Goal: Communication & Community: Answer question/provide support

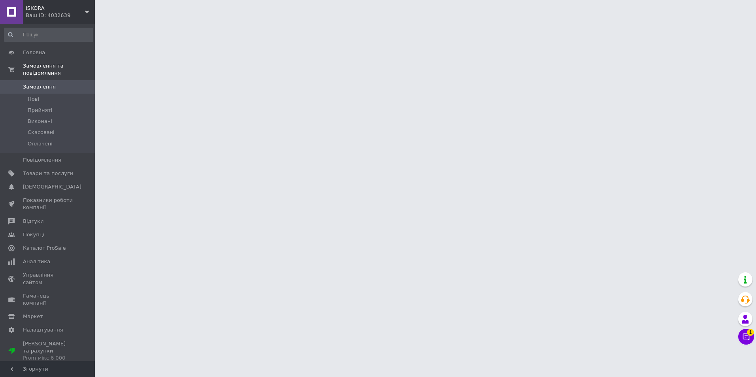
click at [741, 344] on div "Чат з покупцем 1" at bounding box center [746, 337] width 16 height 16
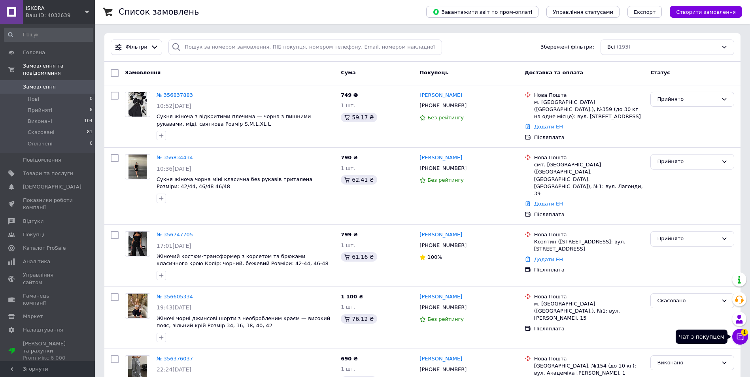
click at [739, 336] on icon at bounding box center [740, 337] width 8 height 8
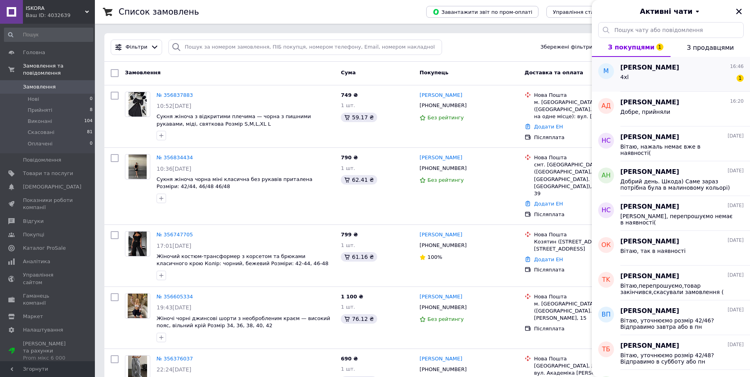
click at [641, 83] on div "4xl 1" at bounding box center [681, 78] width 123 height 13
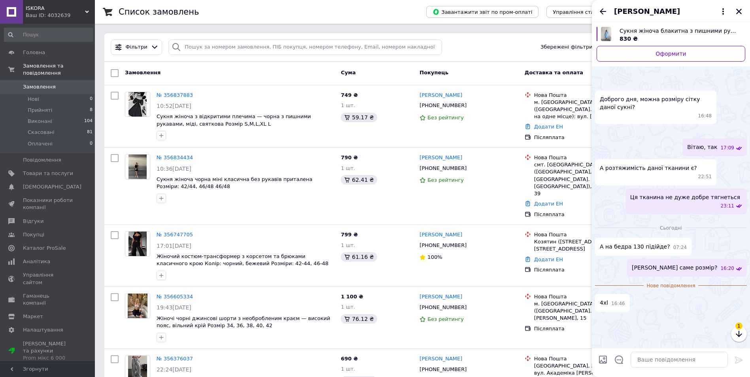
scroll to position [70, 0]
click at [741, 135] on img at bounding box center [744, 132] width 6 height 6
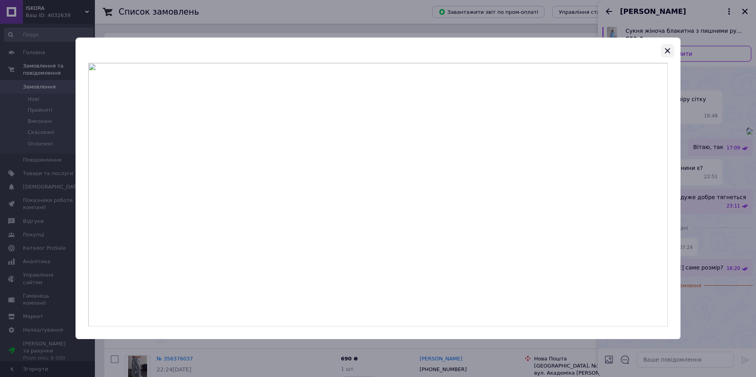
click at [663, 52] on icon "button" at bounding box center [667, 50] width 9 height 9
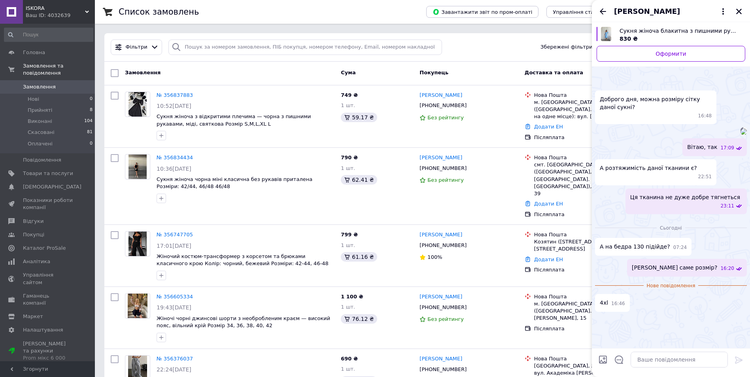
click at [741, 135] on img at bounding box center [744, 132] width 6 height 6
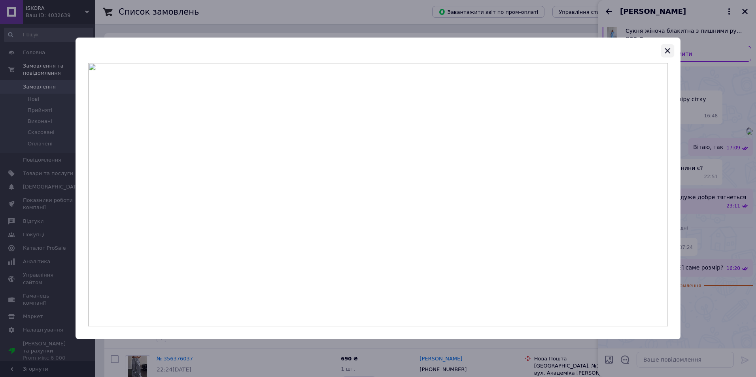
click at [667, 54] on icon "button" at bounding box center [667, 50] width 9 height 9
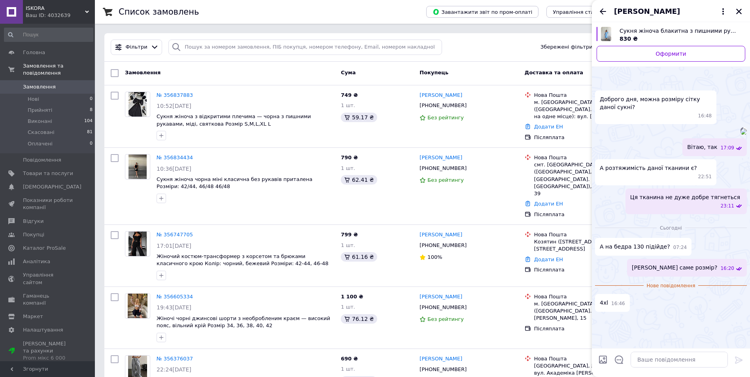
scroll to position [0, 0]
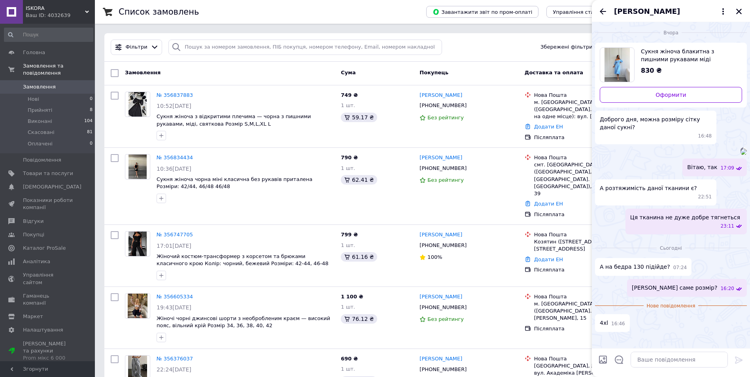
click at [741, 155] on img at bounding box center [744, 152] width 6 height 6
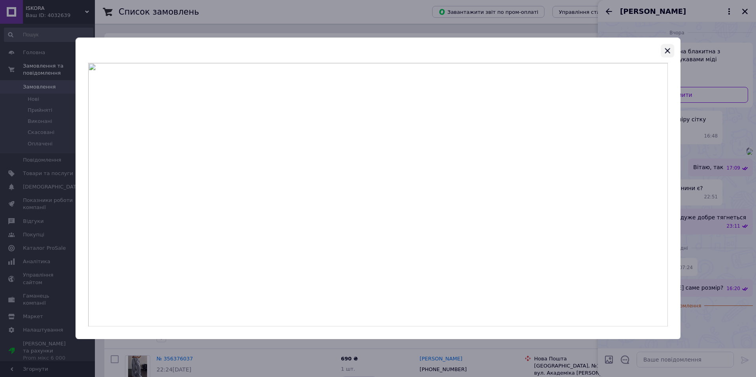
click at [667, 51] on icon "button" at bounding box center [667, 50] width 5 height 5
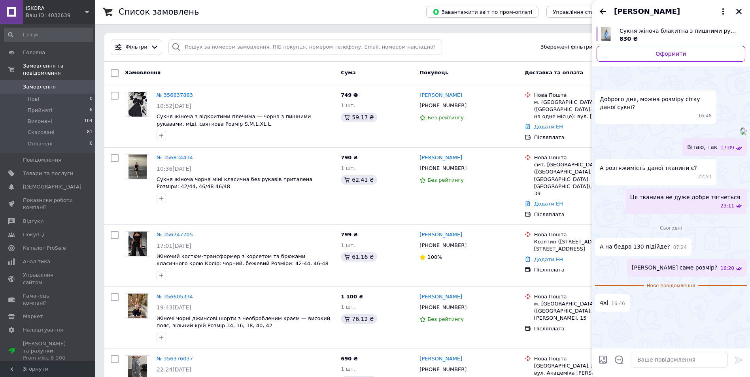
scroll to position [70, 0]
click at [741, 135] on img at bounding box center [744, 132] width 6 height 6
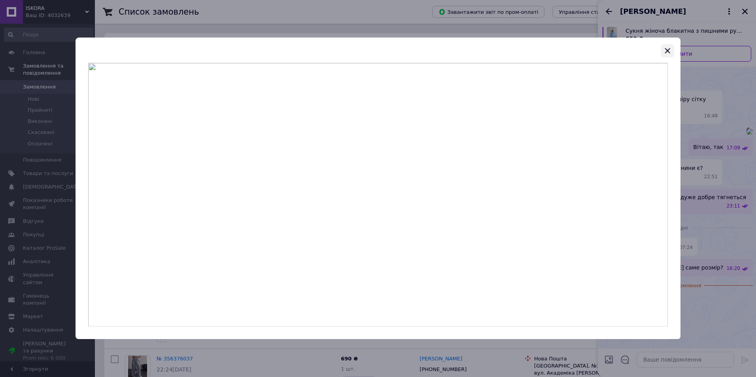
click at [666, 53] on icon "button" at bounding box center [667, 50] width 9 height 9
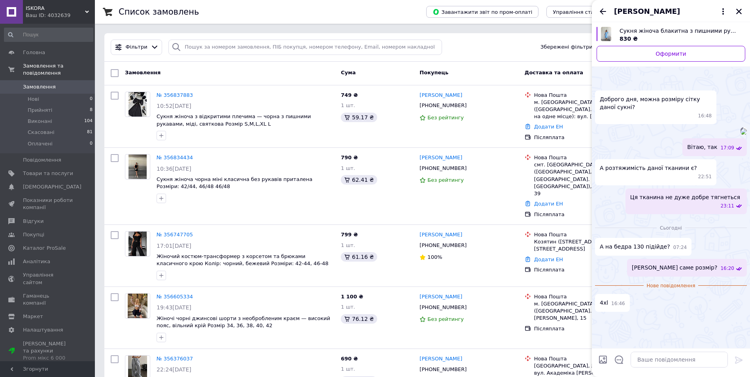
click at [741, 135] on img at bounding box center [744, 132] width 6 height 6
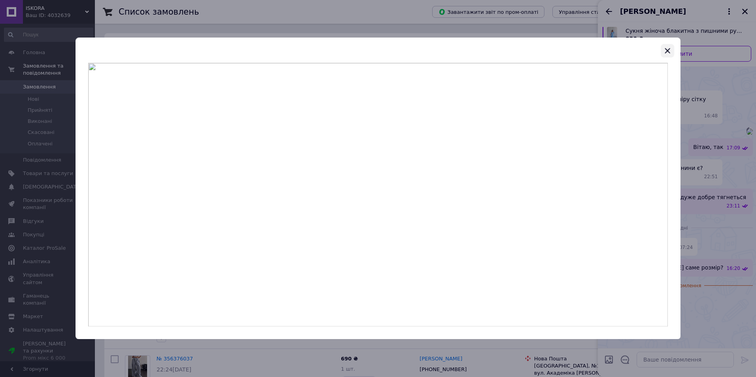
click at [665, 54] on icon "button" at bounding box center [667, 50] width 9 height 9
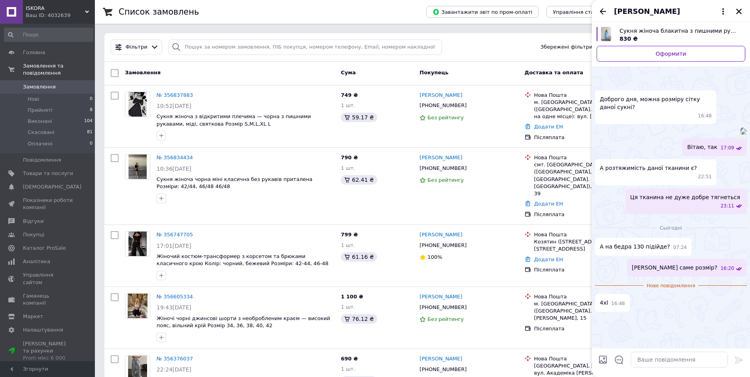
click at [741, 132] on img at bounding box center [744, 132] width 6 height 6
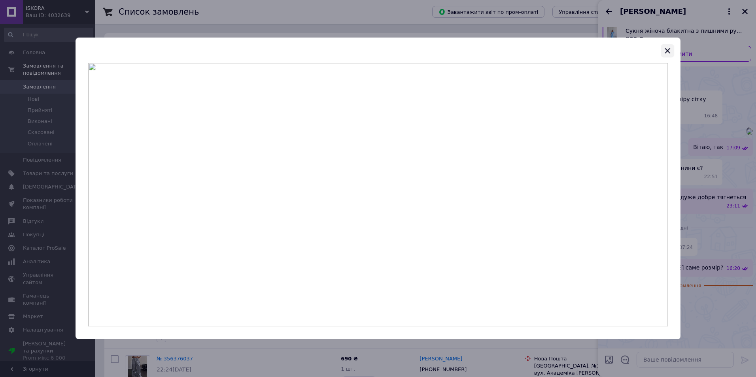
click at [665, 50] on icon "button" at bounding box center [667, 50] width 9 height 9
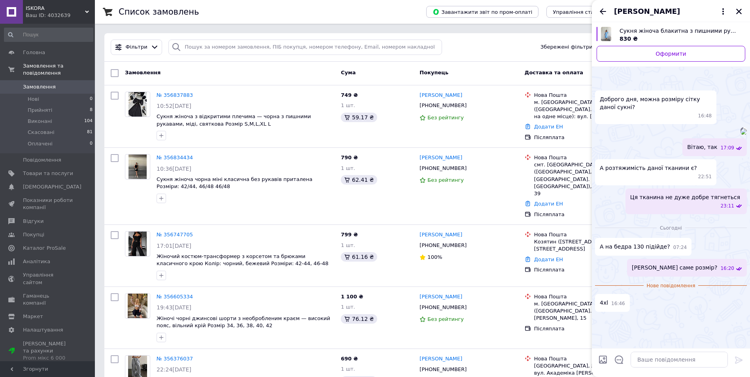
click at [648, 351] on div at bounding box center [680, 360] width 104 height 22
click at [655, 361] on textarea at bounding box center [679, 360] width 97 height 16
type textarea "Так, повинно підійти"
click at [733, 357] on div at bounding box center [739, 361] width 16 height 19
click at [739, 359] on icon at bounding box center [738, 359] width 9 height 9
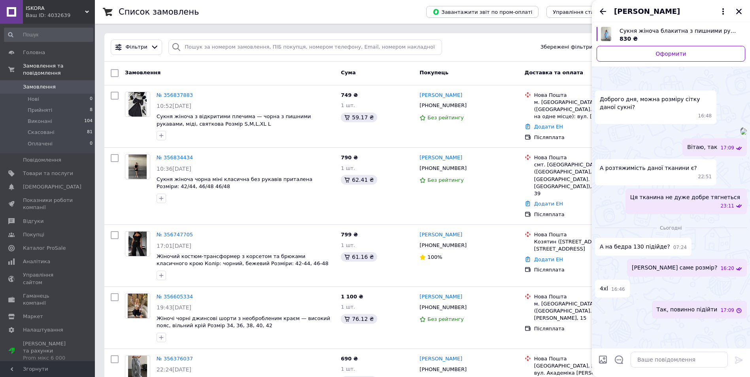
scroll to position [76, 0]
click at [601, 9] on icon "Назад" at bounding box center [602, 11] width 9 height 9
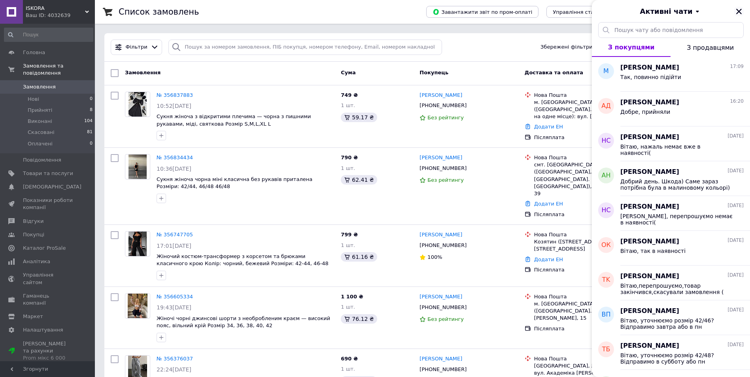
click at [742, 12] on icon "Закрити" at bounding box center [738, 11] width 7 height 7
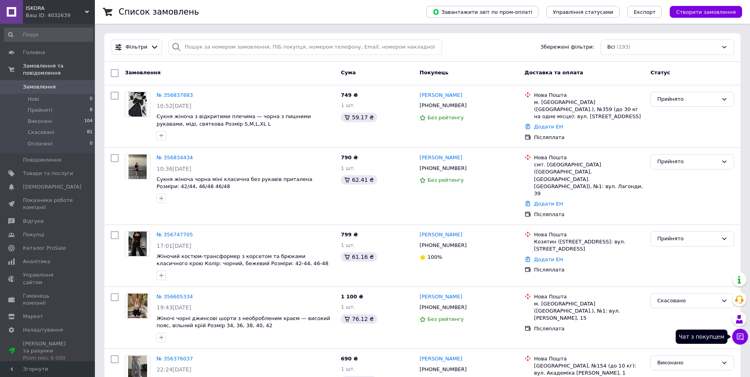
click at [735, 336] on button "Чат з покупцем" at bounding box center [740, 337] width 16 height 16
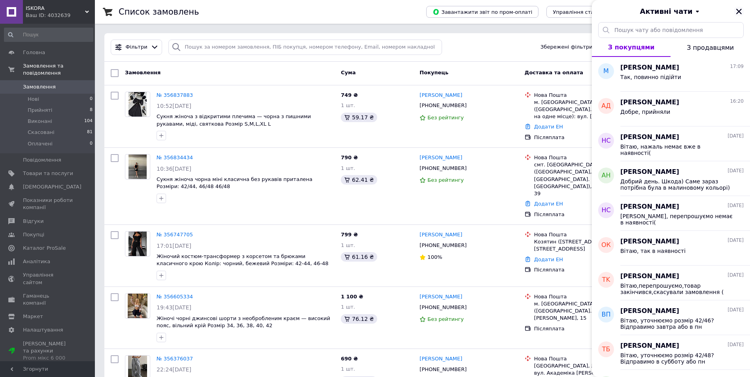
click at [736, 9] on icon "Закрити" at bounding box center [738, 11] width 7 height 7
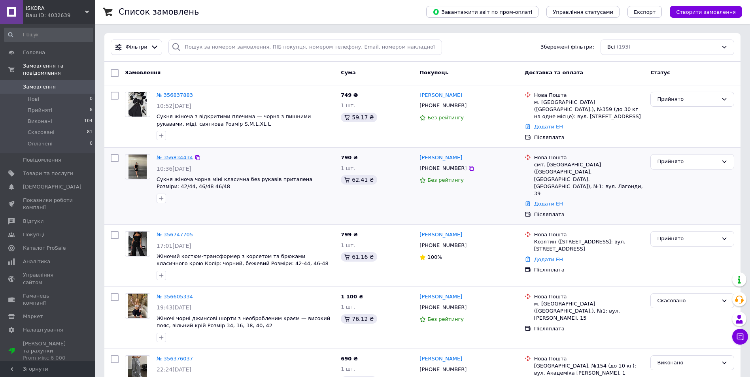
click at [173, 157] on link "№ 356834434" at bounding box center [175, 158] width 36 height 6
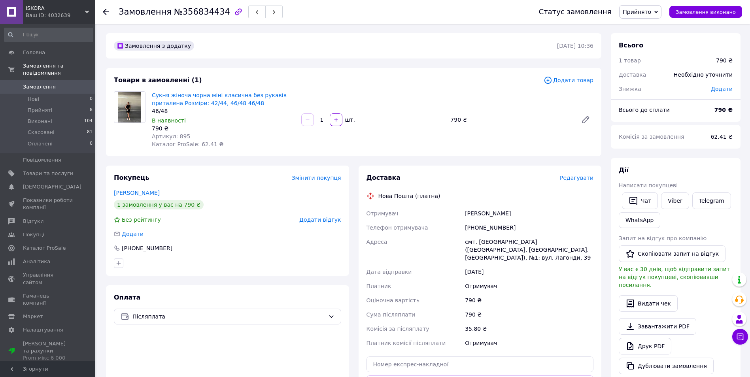
click at [183, 134] on span "Артикул: 895" at bounding box center [171, 136] width 38 height 6
click at [183, 136] on span "Артикул: 895" at bounding box center [171, 136] width 38 height 6
click at [181, 141] on span "Каталог ProSale: 62.41 ₴" at bounding box center [188, 144] width 72 height 6
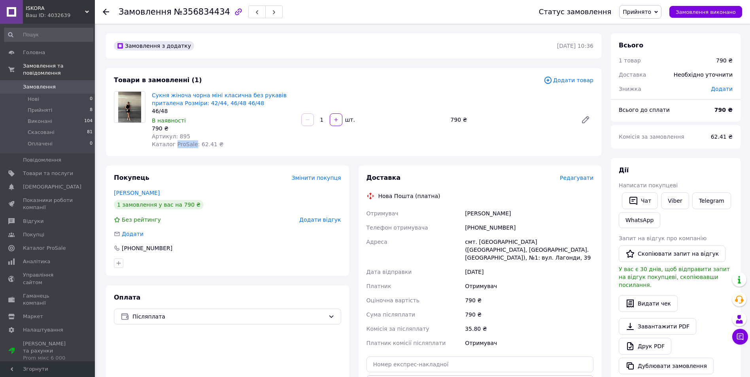
click at [181, 141] on span "Каталог ProSale: 62.41 ₴" at bounding box center [188, 144] width 72 height 6
drag, startPoint x: 181, startPoint y: 141, endPoint x: 180, endPoint y: 136, distance: 5.3
click at [180, 136] on span "Артикул: 895" at bounding box center [171, 136] width 38 height 6
click at [179, 134] on span "Артикул: 895" at bounding box center [171, 136] width 38 height 6
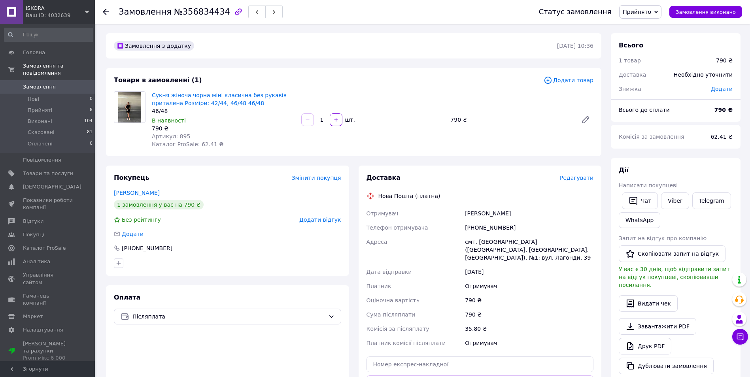
click at [176, 136] on span "Артикул: 895" at bounding box center [171, 136] width 38 height 6
click at [178, 138] on span "Артикул: 895" at bounding box center [171, 136] width 38 height 6
copy span "895"
click at [277, 166] on div "Покупець Змінити покупця Дегтярьова Оксана 1 замовлення у вас на 790 ₴ Без рейт…" at bounding box center [227, 221] width 243 height 110
click at [644, 203] on button "Чат" at bounding box center [640, 201] width 36 height 17
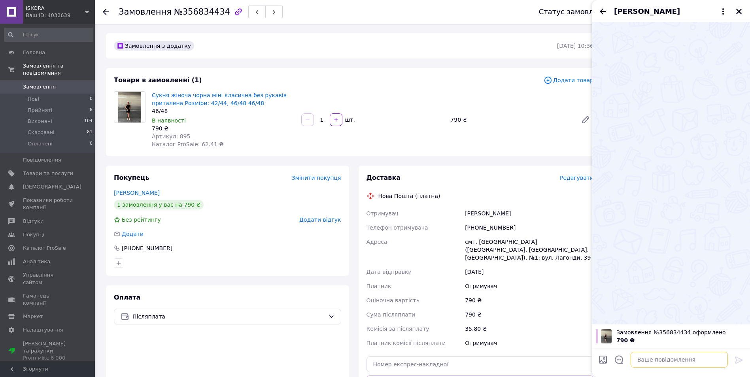
drag, startPoint x: 660, startPoint y: 356, endPoint x: 690, endPoint y: 356, distance: 30.1
click at [661, 355] on textarea at bounding box center [679, 360] width 97 height 16
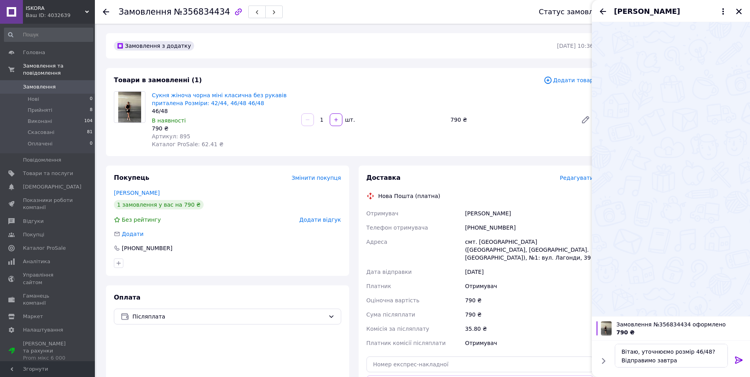
click at [603, 225] on div at bounding box center [671, 169] width 158 height 294
click at [677, 362] on textarea "Вітаю, уточнюємо розмір 46/48?Відправимо завтра" at bounding box center [671, 356] width 113 height 24
type textarea "Вітаю, уточнюємо розмір 46/48?Відправка протягом 1-5 днів"
click at [742, 356] on icon at bounding box center [738, 359] width 9 height 9
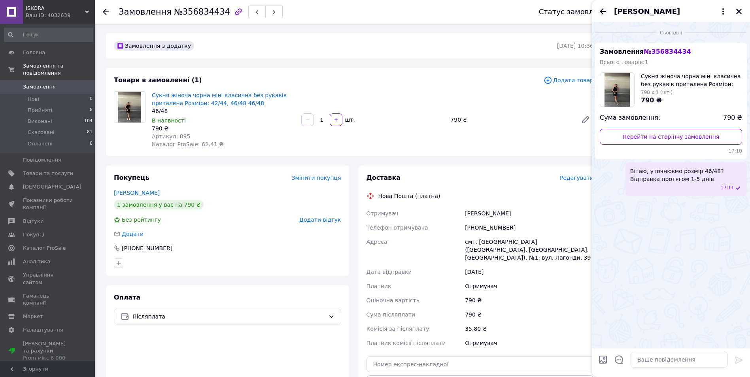
drag, startPoint x: 594, startPoint y: 14, endPoint x: 600, endPoint y: 13, distance: 6.1
click at [596, 14] on div "Ксенія Дегтярьова" at bounding box center [671, 11] width 158 height 22
click at [738, 13] on icon "Закрити" at bounding box center [739, 12] width 6 height 6
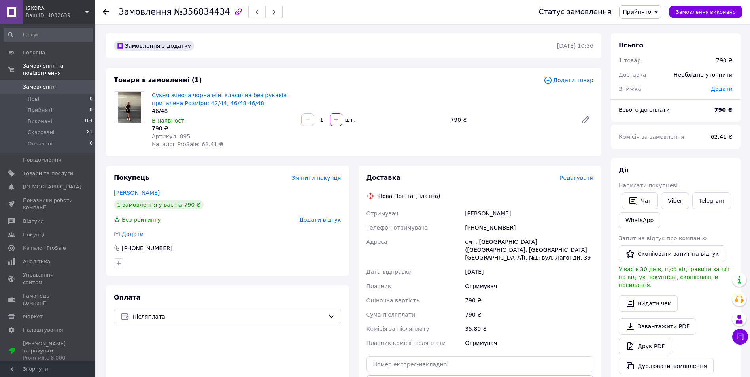
click at [59, 83] on span "Замовлення" at bounding box center [48, 86] width 50 height 7
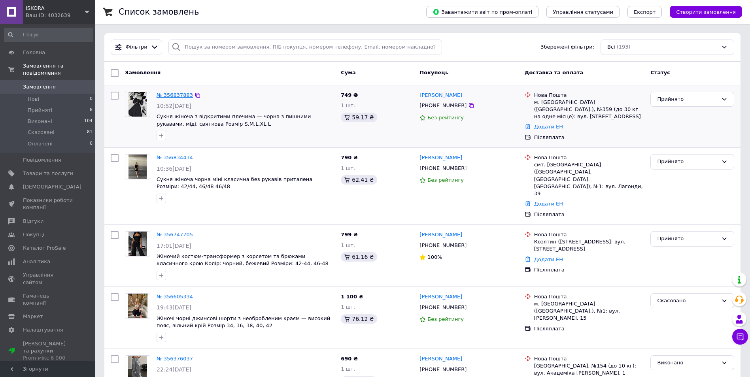
click at [174, 96] on link "№ 356837883" at bounding box center [175, 95] width 36 height 6
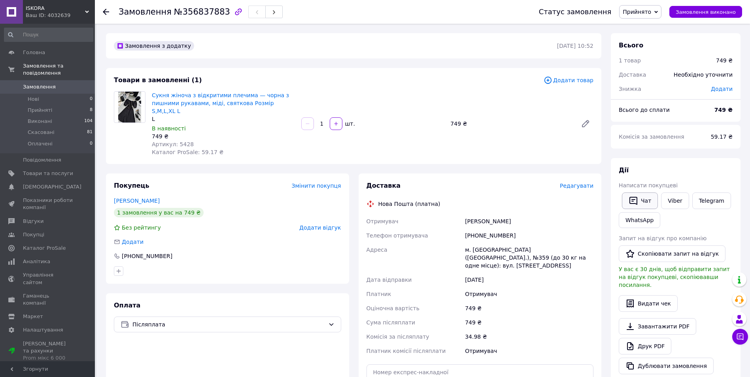
click at [634, 203] on icon "button" at bounding box center [633, 201] width 8 height 8
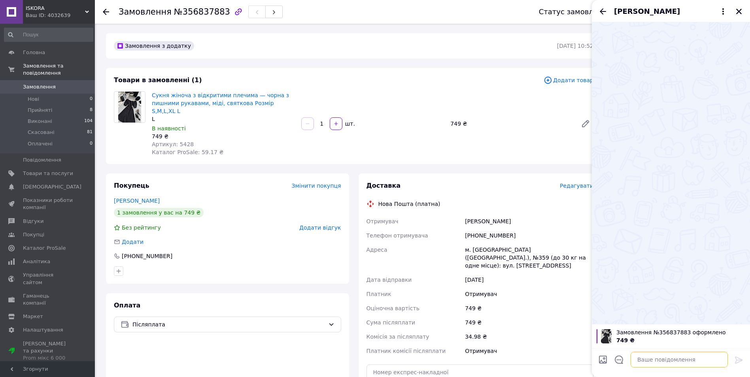
drag, startPoint x: 648, startPoint y: 358, endPoint x: 657, endPoint y: 358, distance: 9.1
click at [648, 358] on textarea at bounding box center [679, 360] width 97 height 16
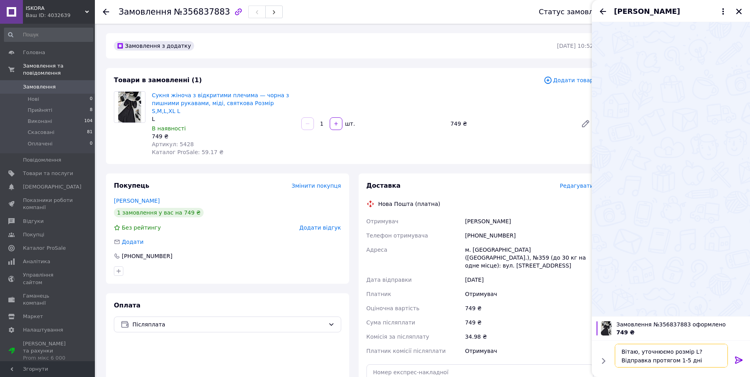
type textarea "Вітаю, уточнюємо розмір L?Відправка протягом 1-5 днів"
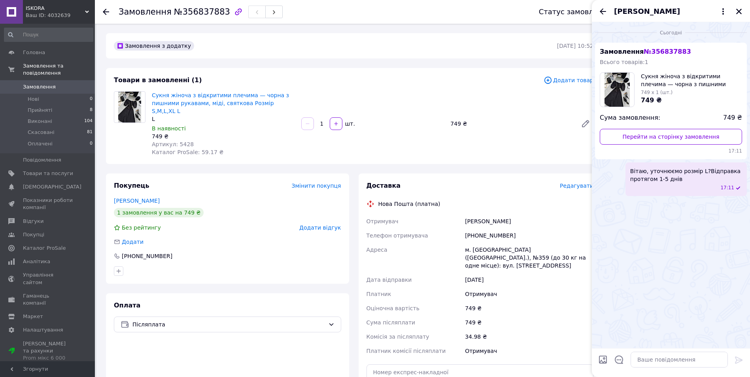
click at [598, 12] on div "Анастасія Марченко" at bounding box center [671, 11] width 158 height 22
click at [738, 16] on button "Закрити" at bounding box center [738, 11] width 9 height 9
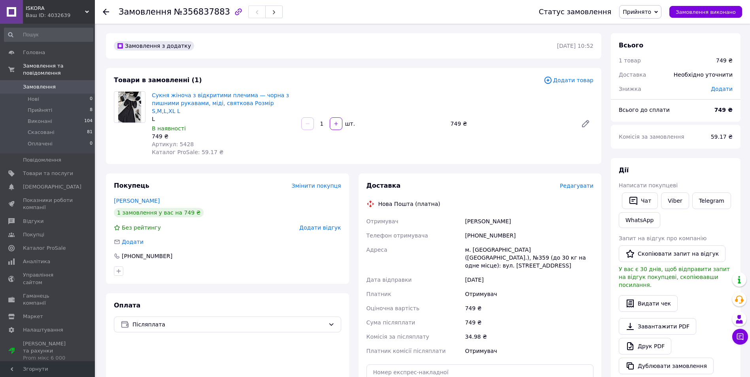
click at [58, 80] on link "Замовлення 0" at bounding box center [48, 86] width 97 height 13
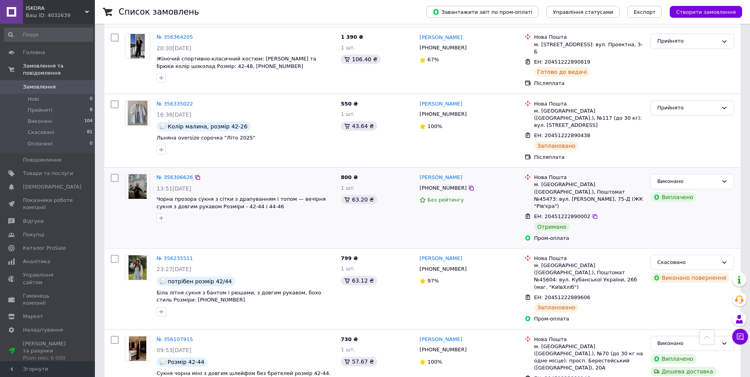
scroll to position [435, 0]
